Goal: Ask a question

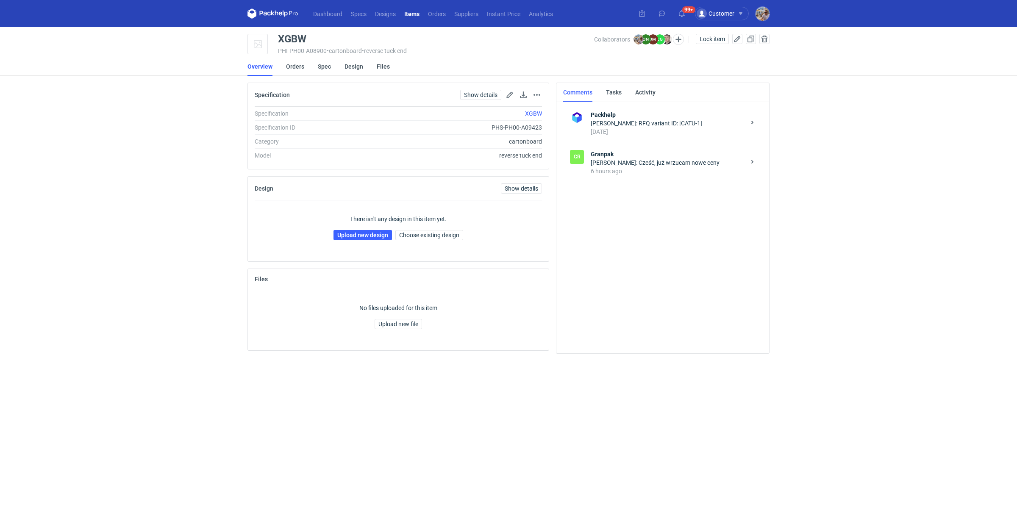
click at [632, 164] on div "Dawid Nowak: Cześć, już wrzucam nowe ceny" at bounding box center [668, 163] width 155 height 8
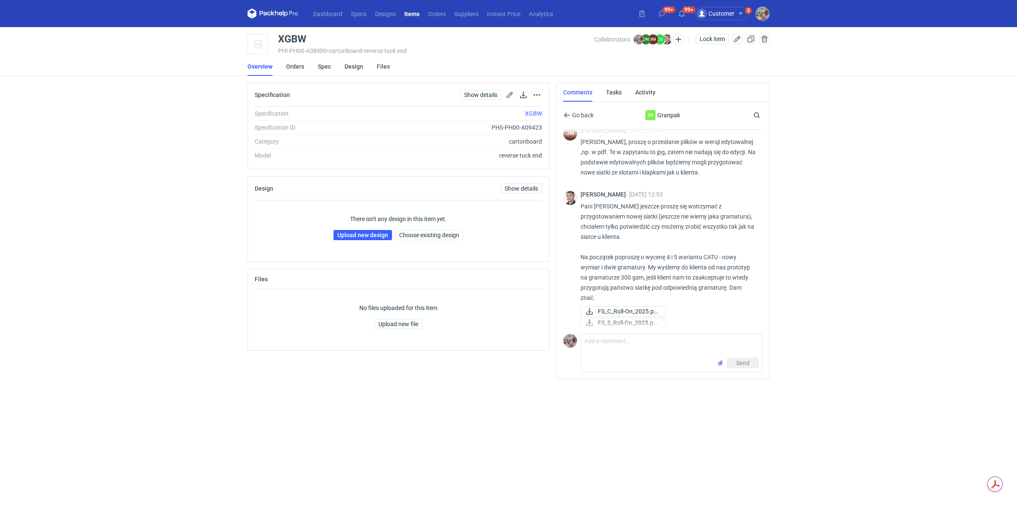
scroll to position [419, 0]
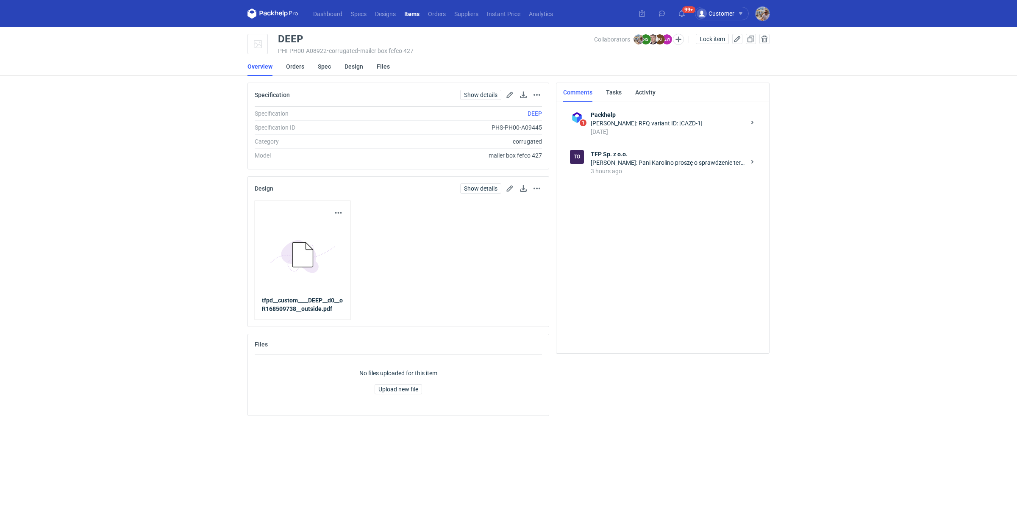
click at [666, 173] on div "3 hours ago" at bounding box center [668, 171] width 155 height 8
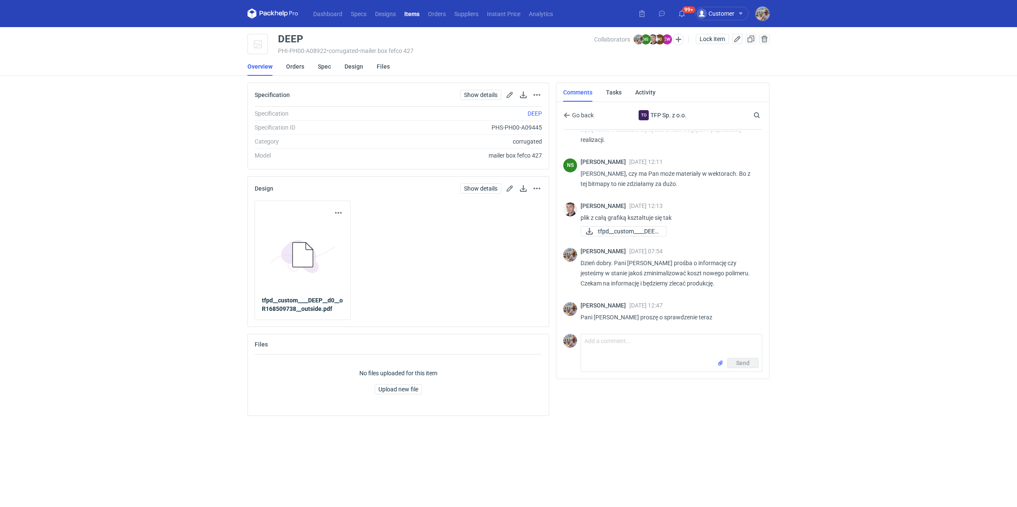
scroll to position [218, 0]
click at [604, 351] on textarea "Comment message" at bounding box center [671, 346] width 181 height 24
type textarea "Proszę o jak najszybsze sprawdzenie ceny i możliwie najniższy koszt polimeru. S…"
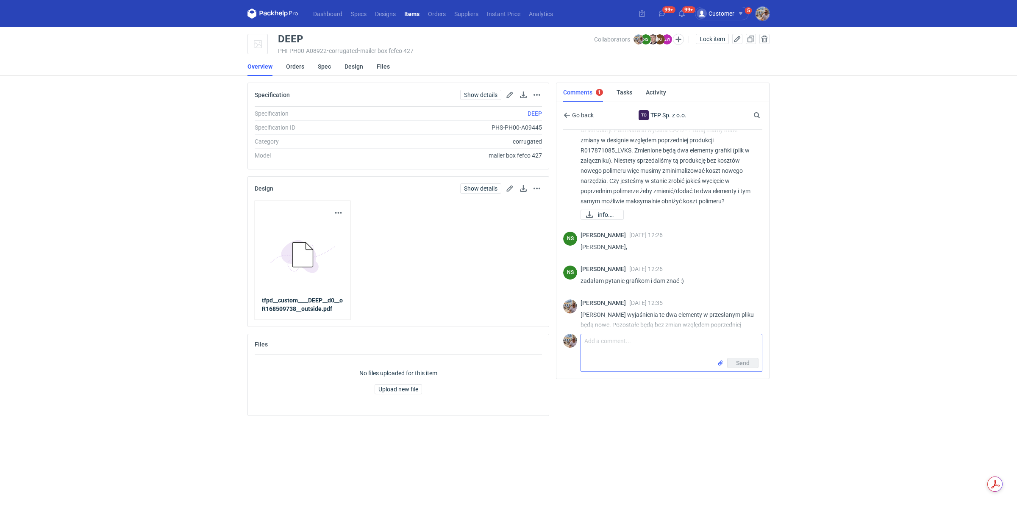
scroll to position [0, 0]
